Goal: Transaction & Acquisition: Obtain resource

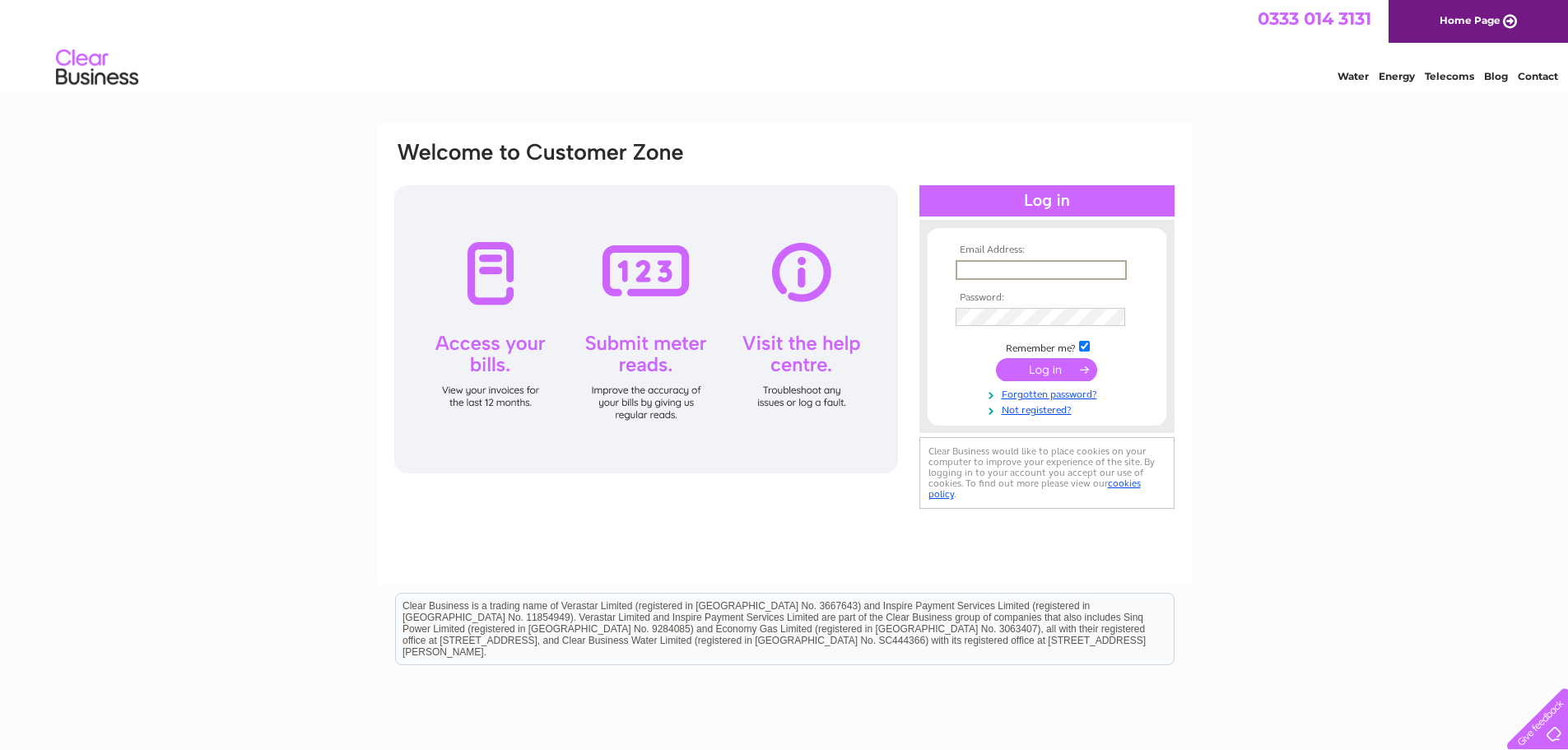
type input "jonathan@bensonscafe.co.uk"
click at [1061, 362] on input "submit" at bounding box center [1047, 368] width 101 height 23
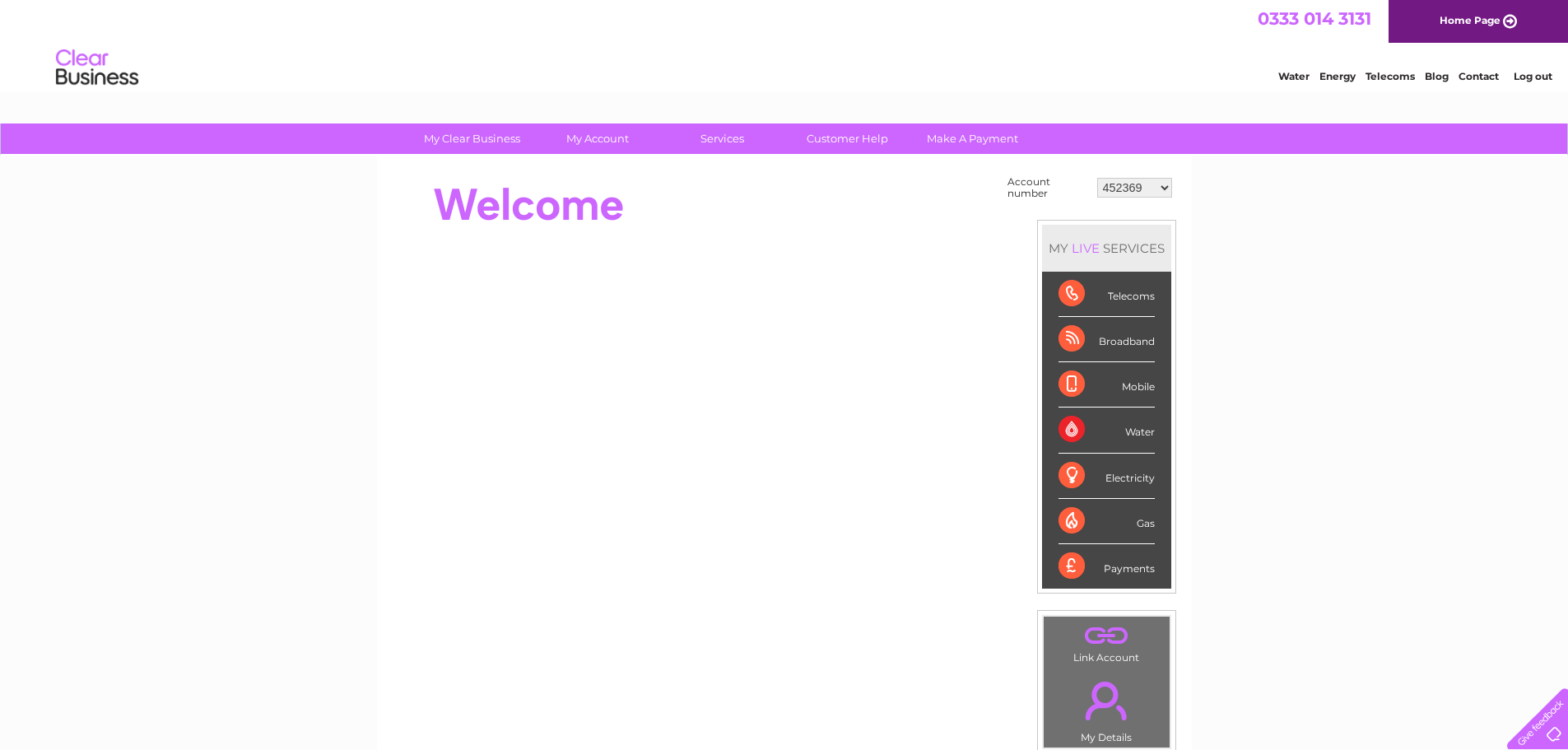
click at [1146, 190] on select "452369 452370 907720 30323035" at bounding box center [1134, 188] width 75 height 20
click at [1097, 178] on select "452369 452370 907720 30323035" at bounding box center [1134, 188] width 75 height 20
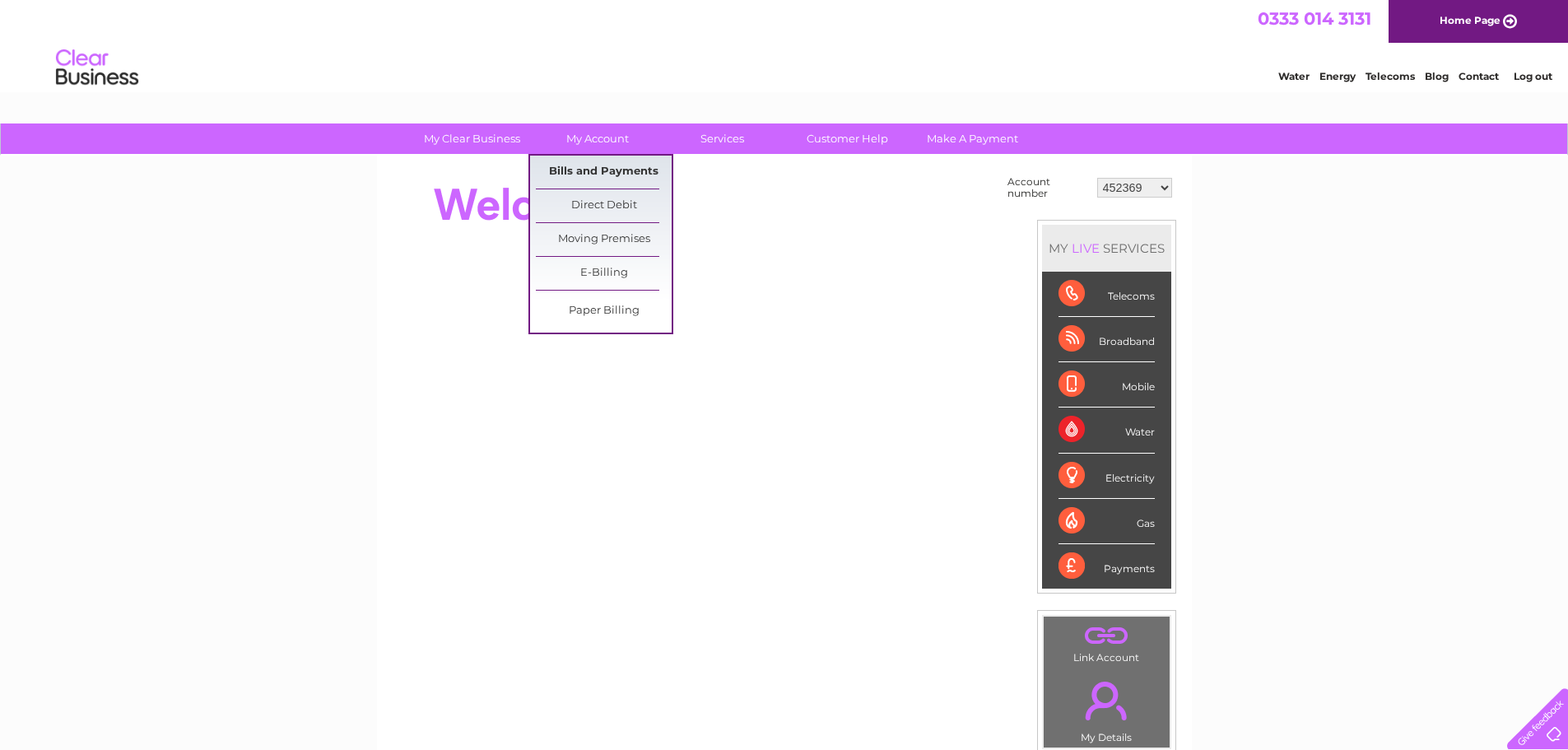
click at [595, 164] on link "Bills and Payments" at bounding box center [603, 172] width 136 height 33
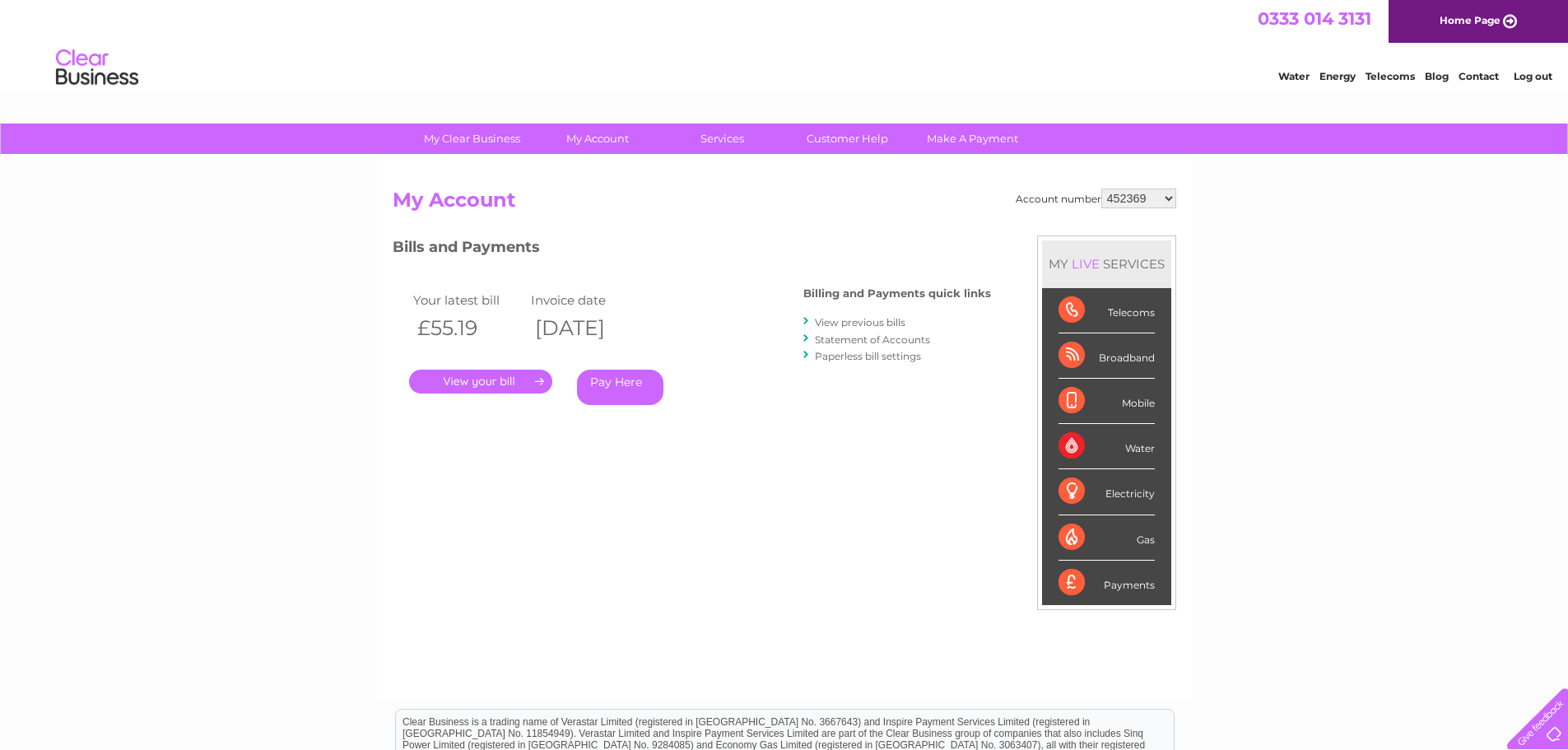
click at [507, 380] on link "." at bounding box center [481, 381] width 143 height 23
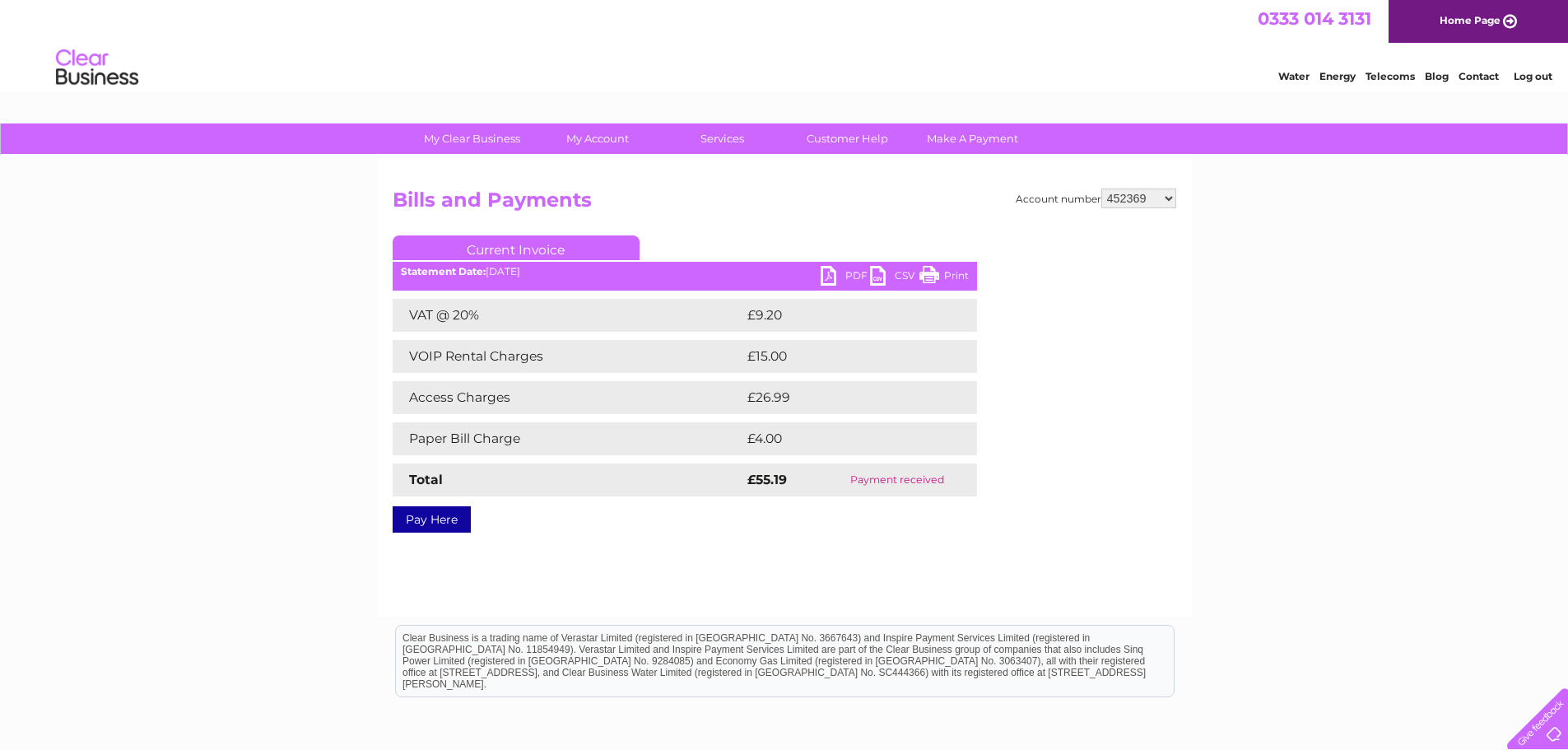
click at [847, 278] on link "PDF" at bounding box center [845, 278] width 50 height 23
click at [1160, 201] on select "452369 452370 907720 30323035" at bounding box center [1139, 198] width 75 height 20
select select "452370"
click at [1102, 188] on select "452369 452370 907720 30323035" at bounding box center [1139, 198] width 75 height 20
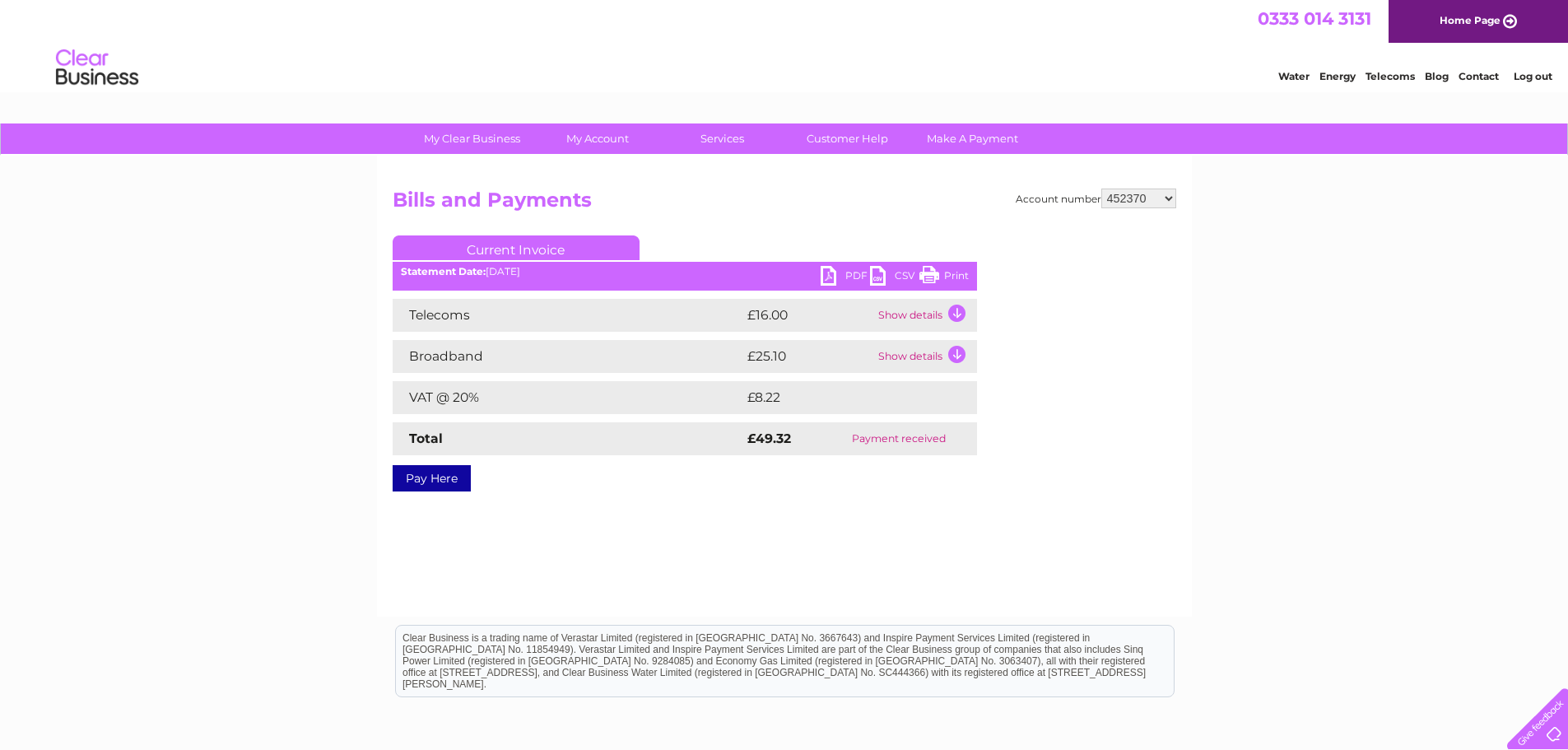
click at [838, 278] on link "PDF" at bounding box center [845, 278] width 50 height 23
click at [1135, 201] on select "452369 452370 907720 30323035" at bounding box center [1139, 198] width 75 height 20
select select "907720"
click at [1102, 188] on select "452369 452370 907720 30323035" at bounding box center [1139, 198] width 75 height 20
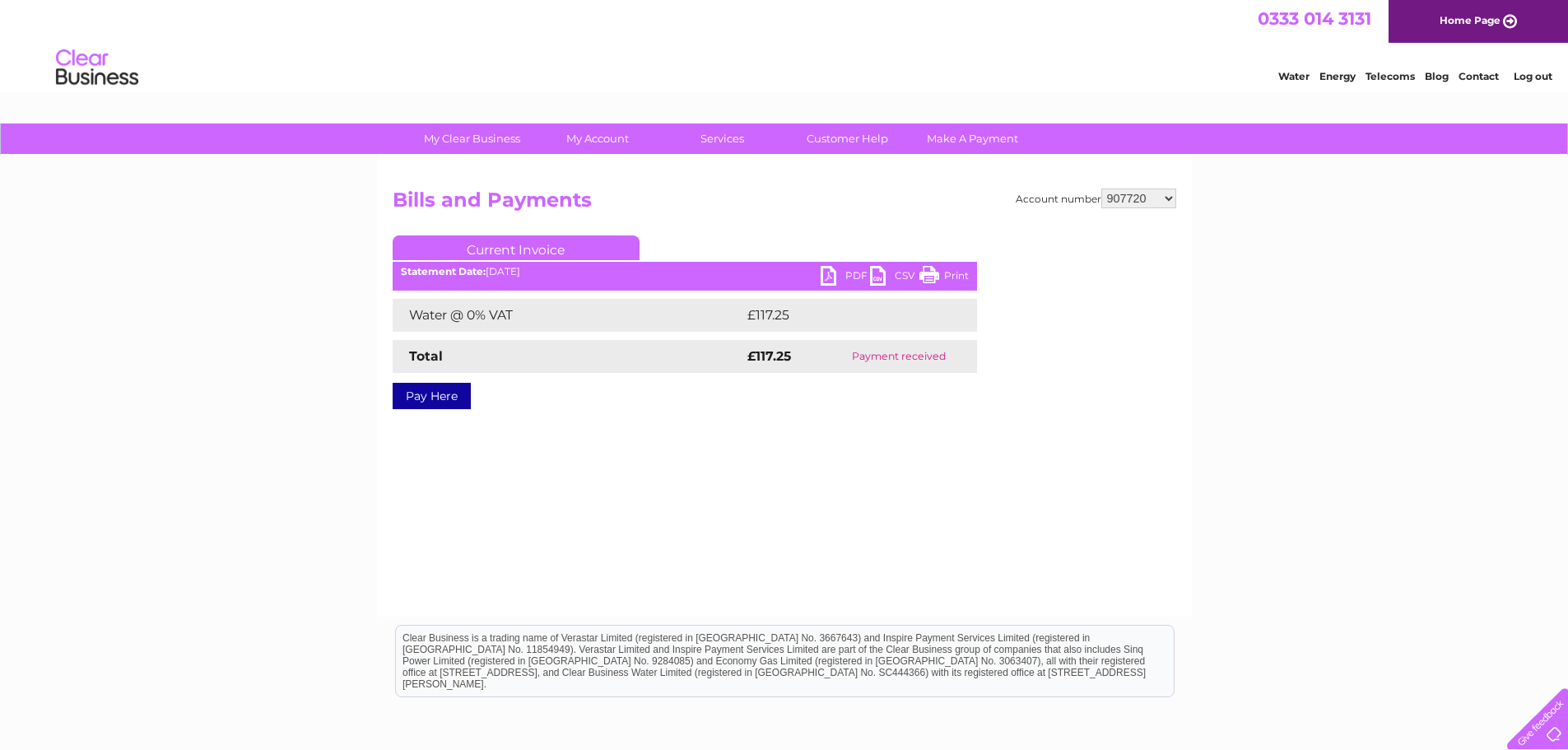
click at [839, 273] on link "PDF" at bounding box center [845, 278] width 50 height 23
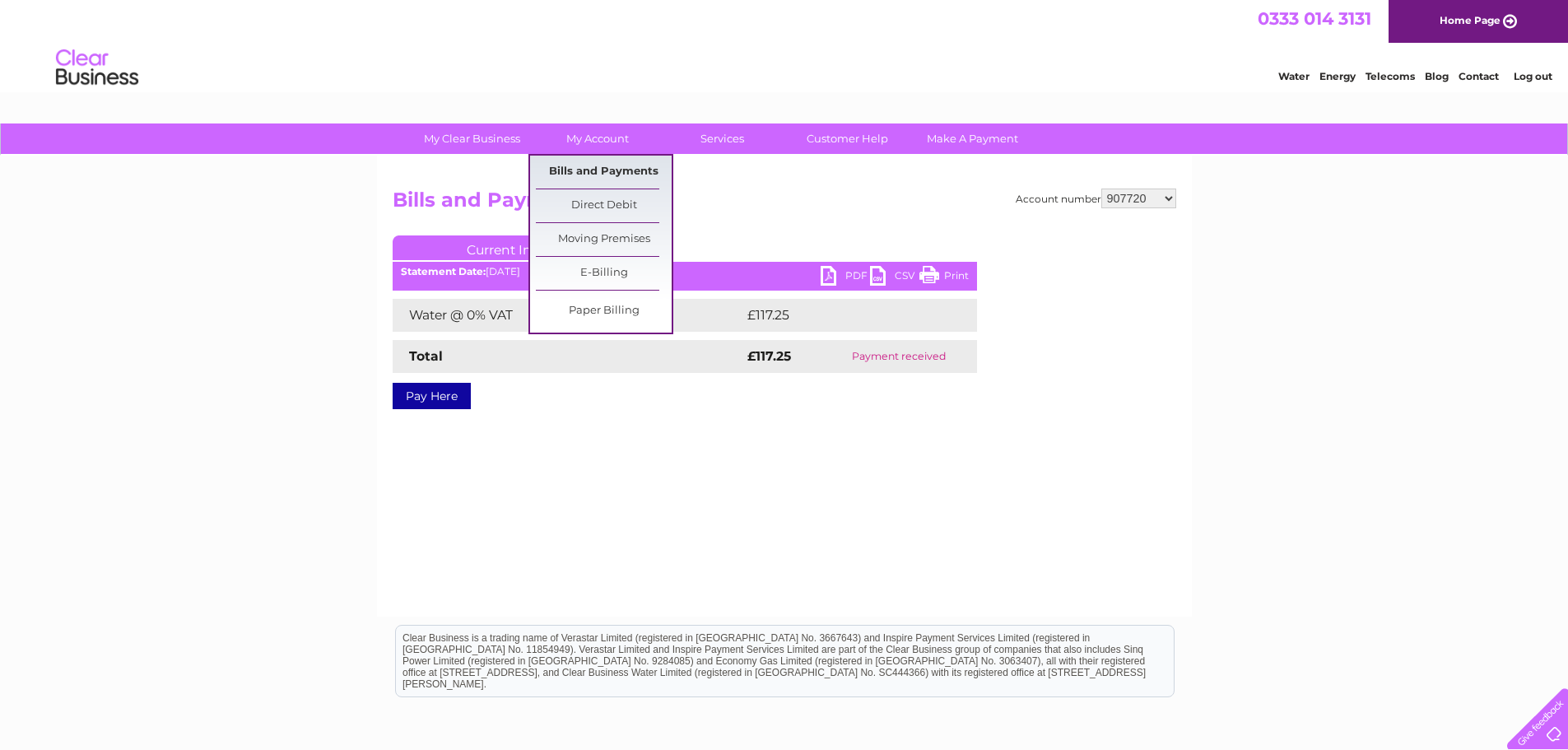
click at [624, 170] on link "Bills and Payments" at bounding box center [603, 172] width 136 height 33
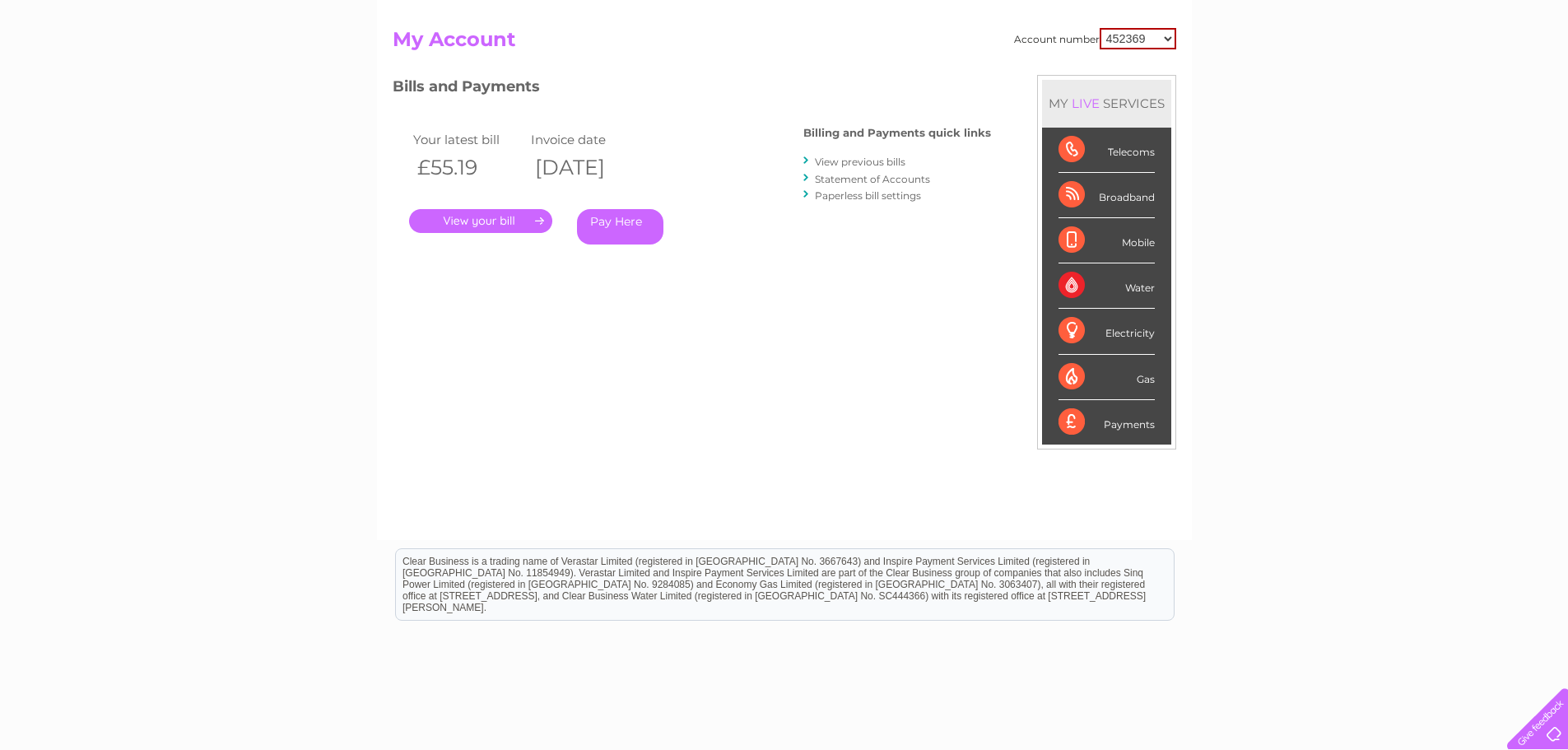
scroll to position [165, 0]
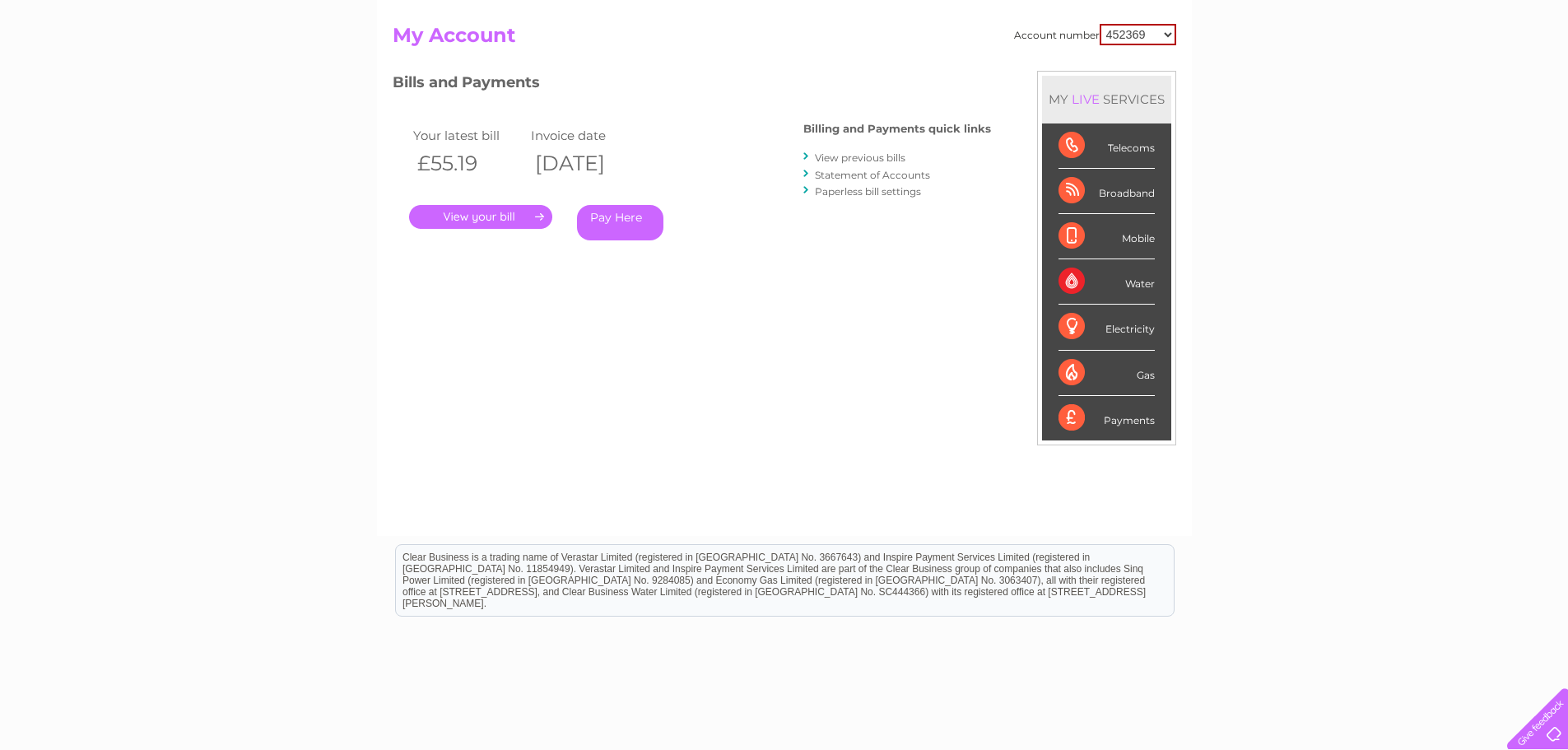
click at [826, 156] on link "View previous bills" at bounding box center [860, 158] width 90 height 13
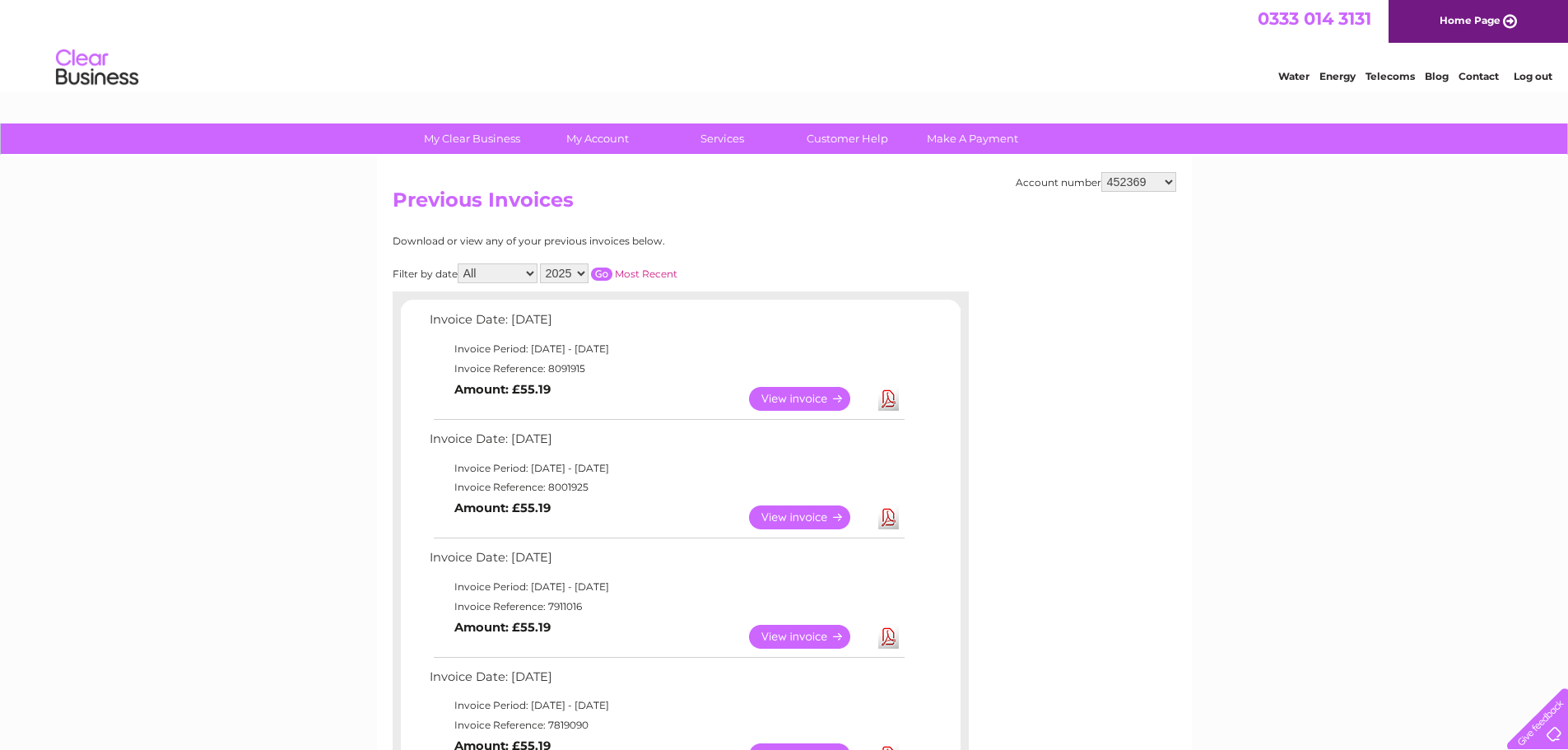
click at [1166, 188] on select "452369 452370 907720 30323035" at bounding box center [1139, 182] width 75 height 20
drag, startPoint x: 845, startPoint y: 232, endPoint x: 861, endPoint y: 232, distance: 16.0
click at [1115, 188] on select "452369 452370 907720 30323035" at bounding box center [1139, 182] width 75 height 20
select select "452370"
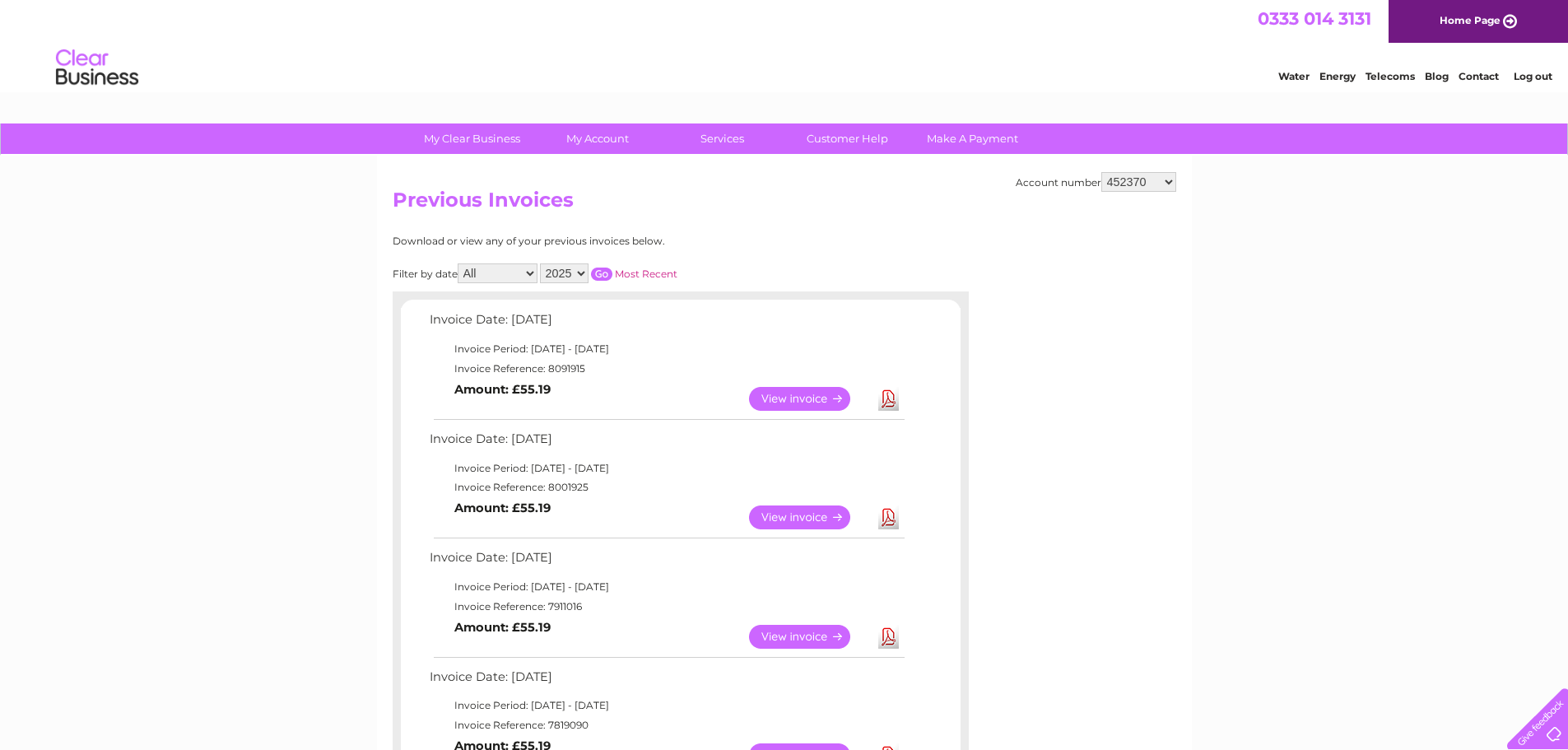
click at [1102, 172] on select "452369 452370 907720 30323035" at bounding box center [1139, 182] width 75 height 20
click at [1136, 183] on select "452369 452370 907720 30323035" at bounding box center [1139, 182] width 75 height 20
select select "907720"
click at [1102, 172] on select "452369 452370 907720 30323035" at bounding box center [1139, 182] width 75 height 20
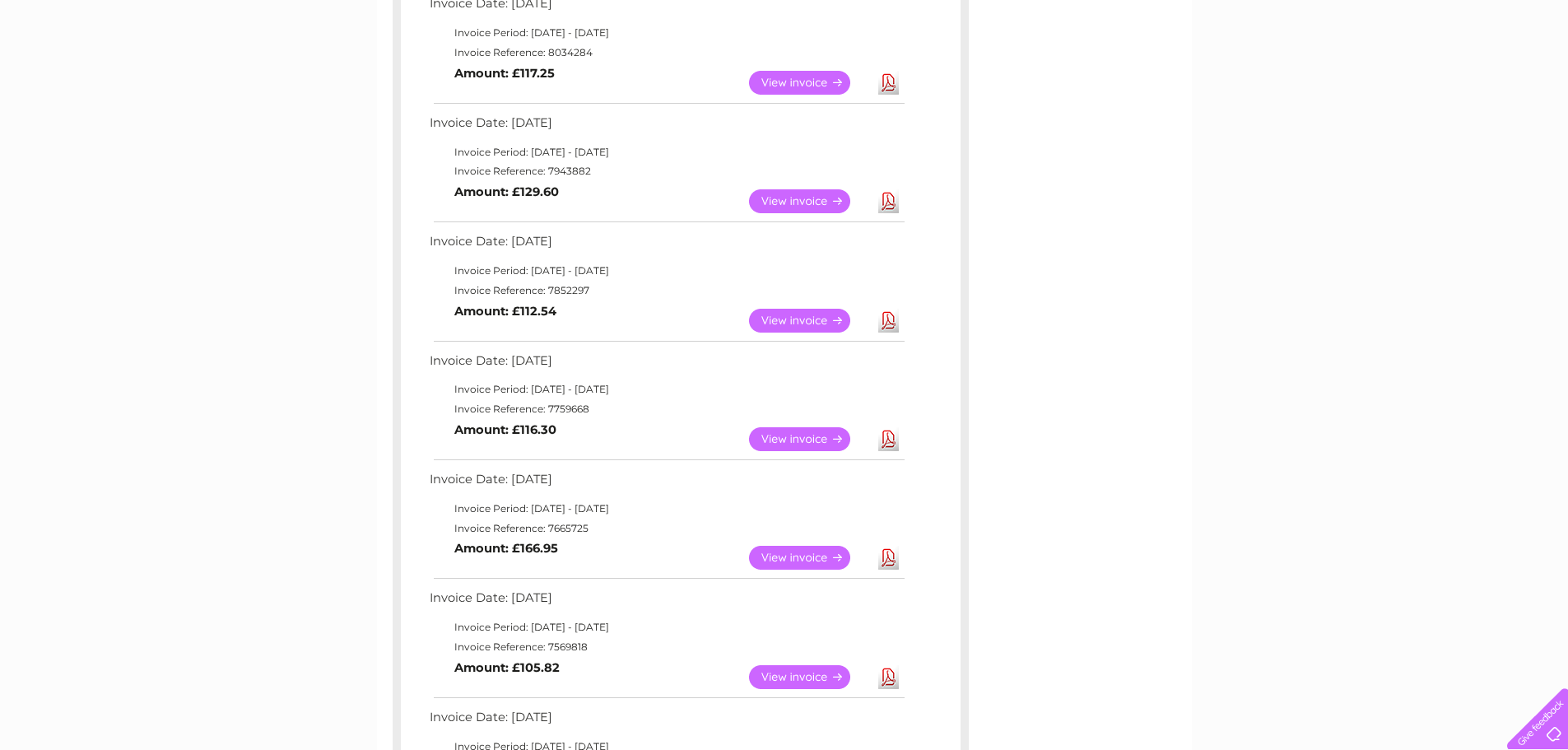
scroll to position [329, 0]
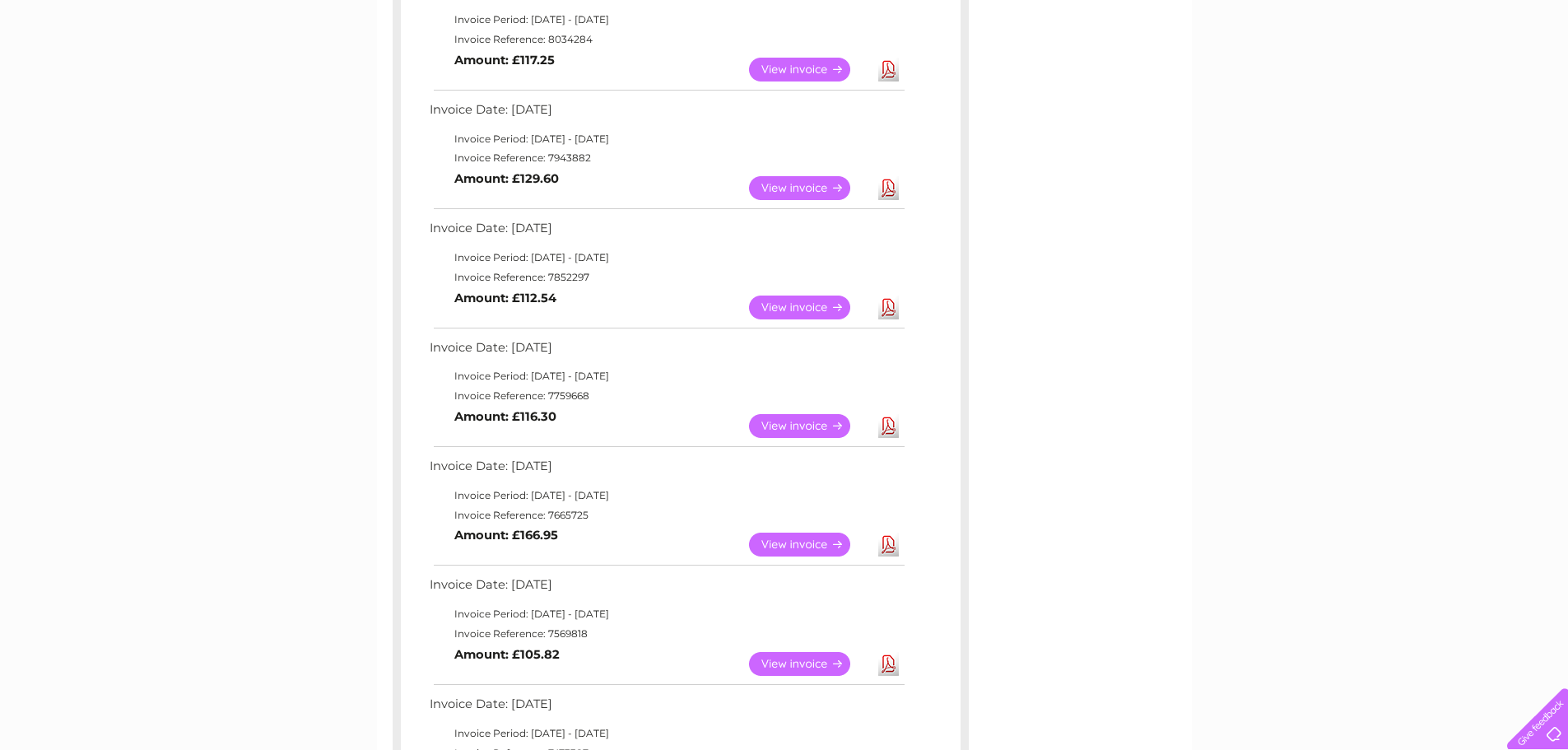
click at [794, 430] on link "View" at bounding box center [810, 425] width 121 height 23
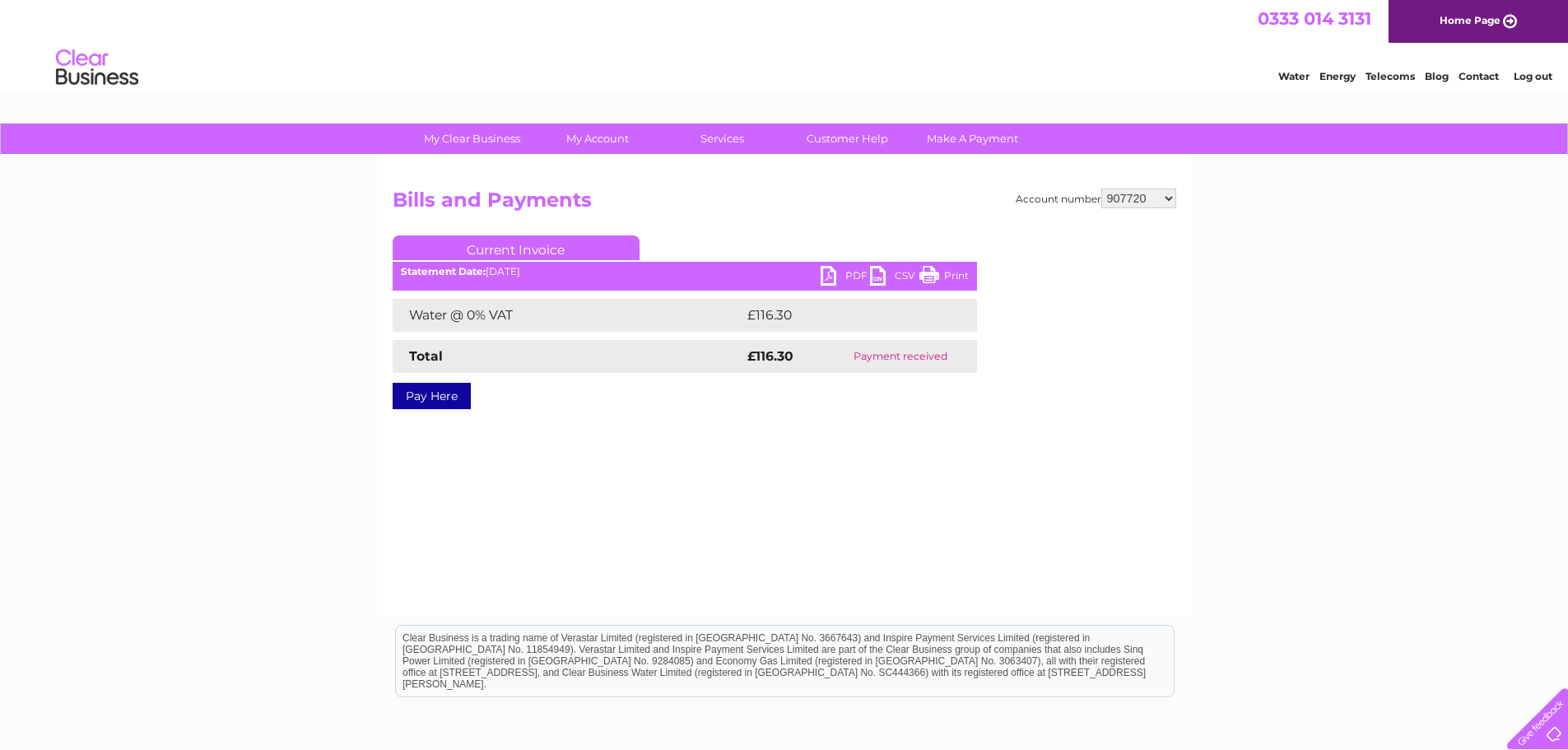
click at [848, 276] on link "PDF" at bounding box center [845, 278] width 50 height 23
